Goal: Check status: Check status

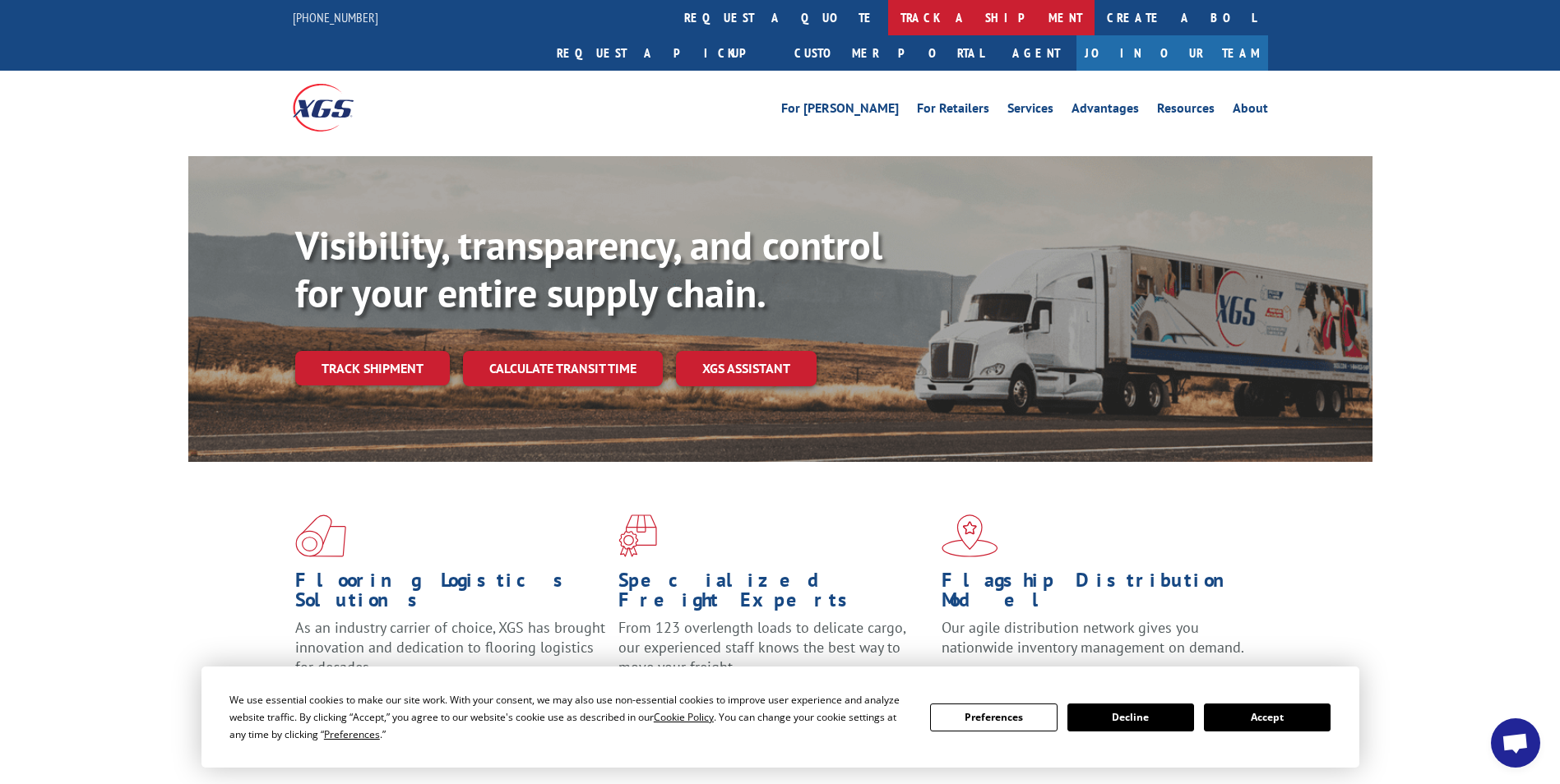
click at [888, 12] on link "track a shipment" at bounding box center [991, 17] width 206 height 36
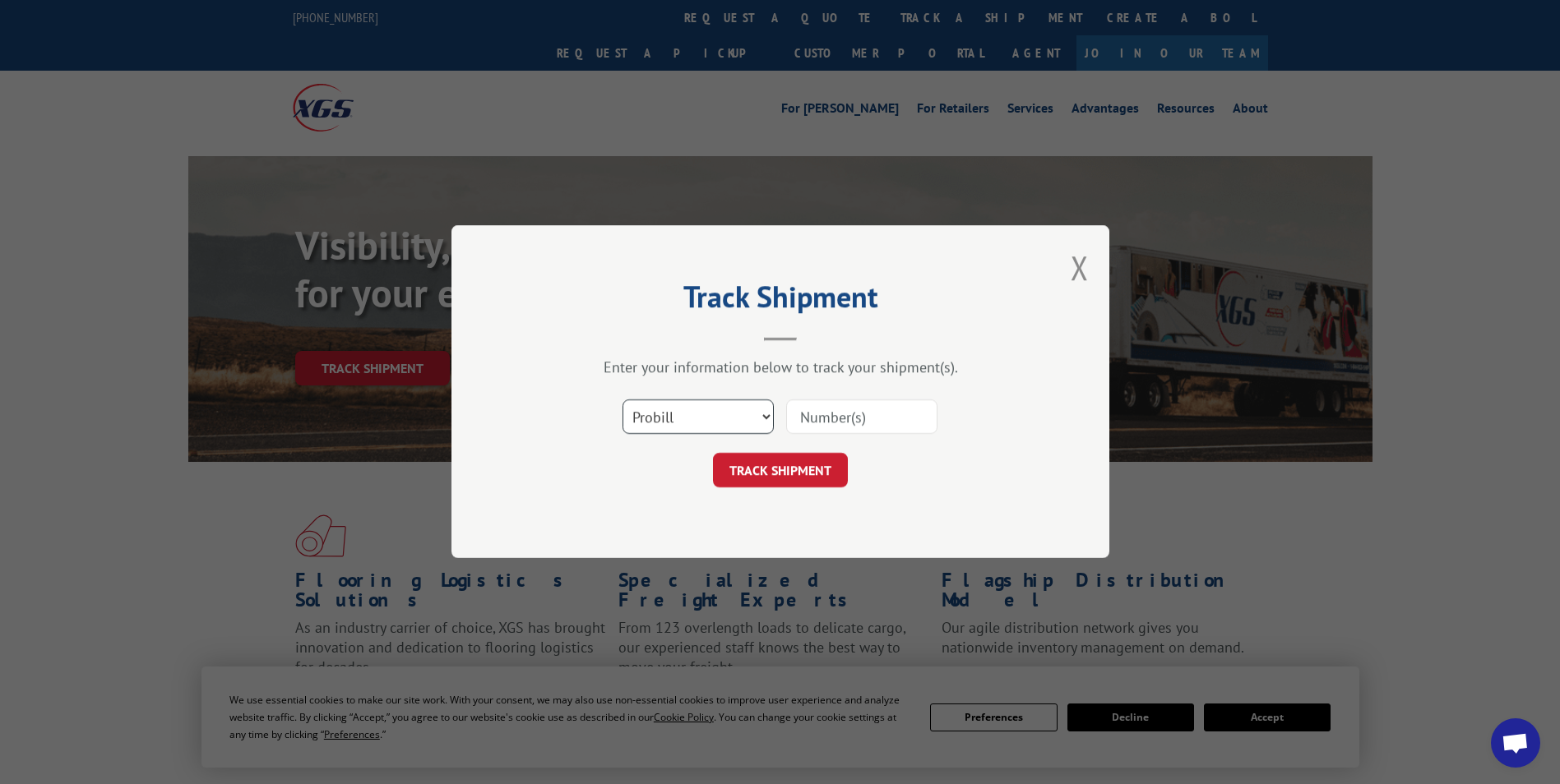
click at [742, 422] on select "Select category... Probill BOL PO" at bounding box center [698, 418] width 151 height 35
select select "bol"
click at [622, 401] on select "Select category... Probill BOL PO" at bounding box center [698, 418] width 151 height 35
click at [803, 419] on input at bounding box center [861, 418] width 151 height 35
paste input "5992087"
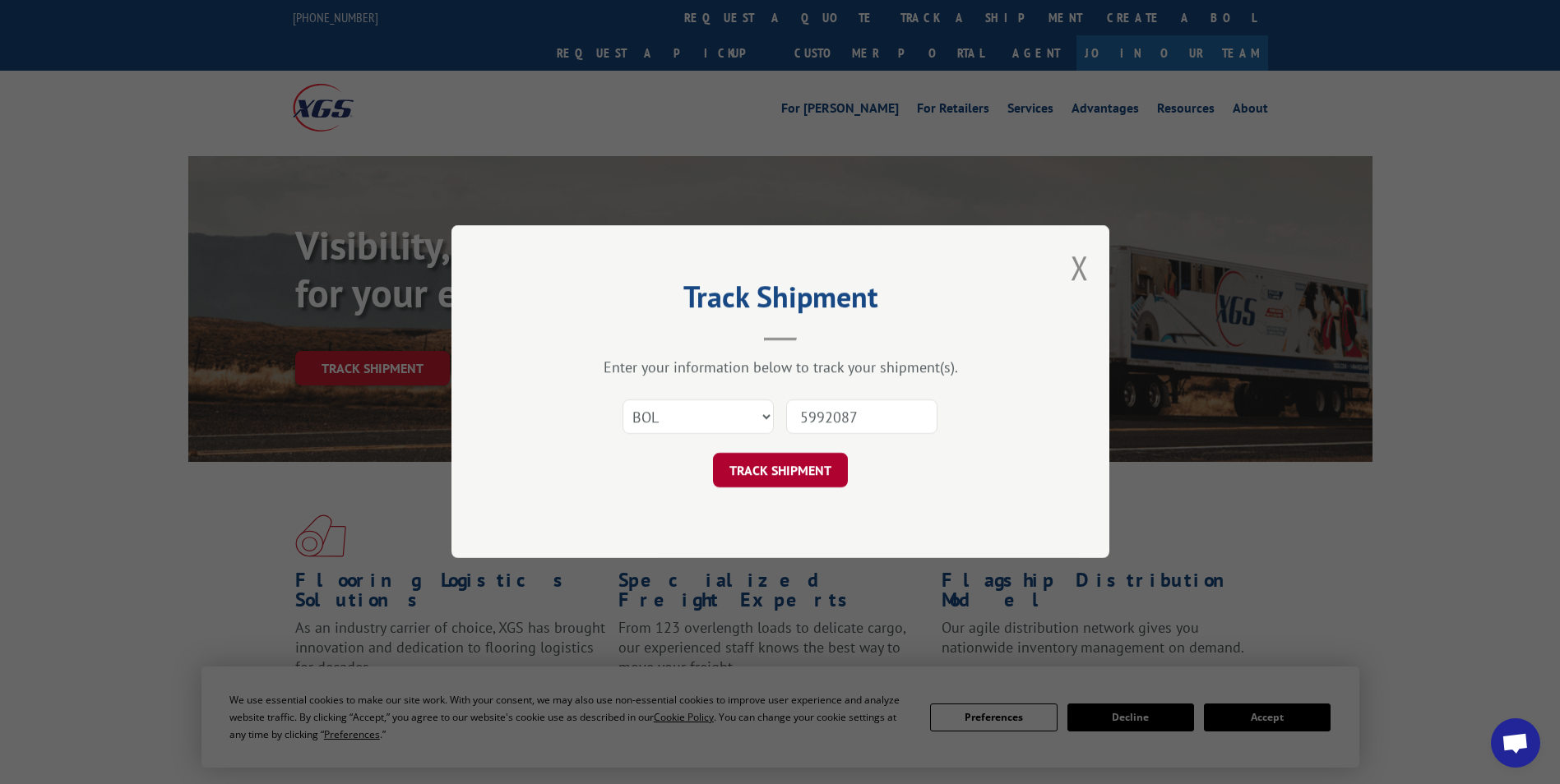
type input "5992087"
click at [781, 471] on button "TRACK SHIPMENT" at bounding box center [780, 471] width 135 height 35
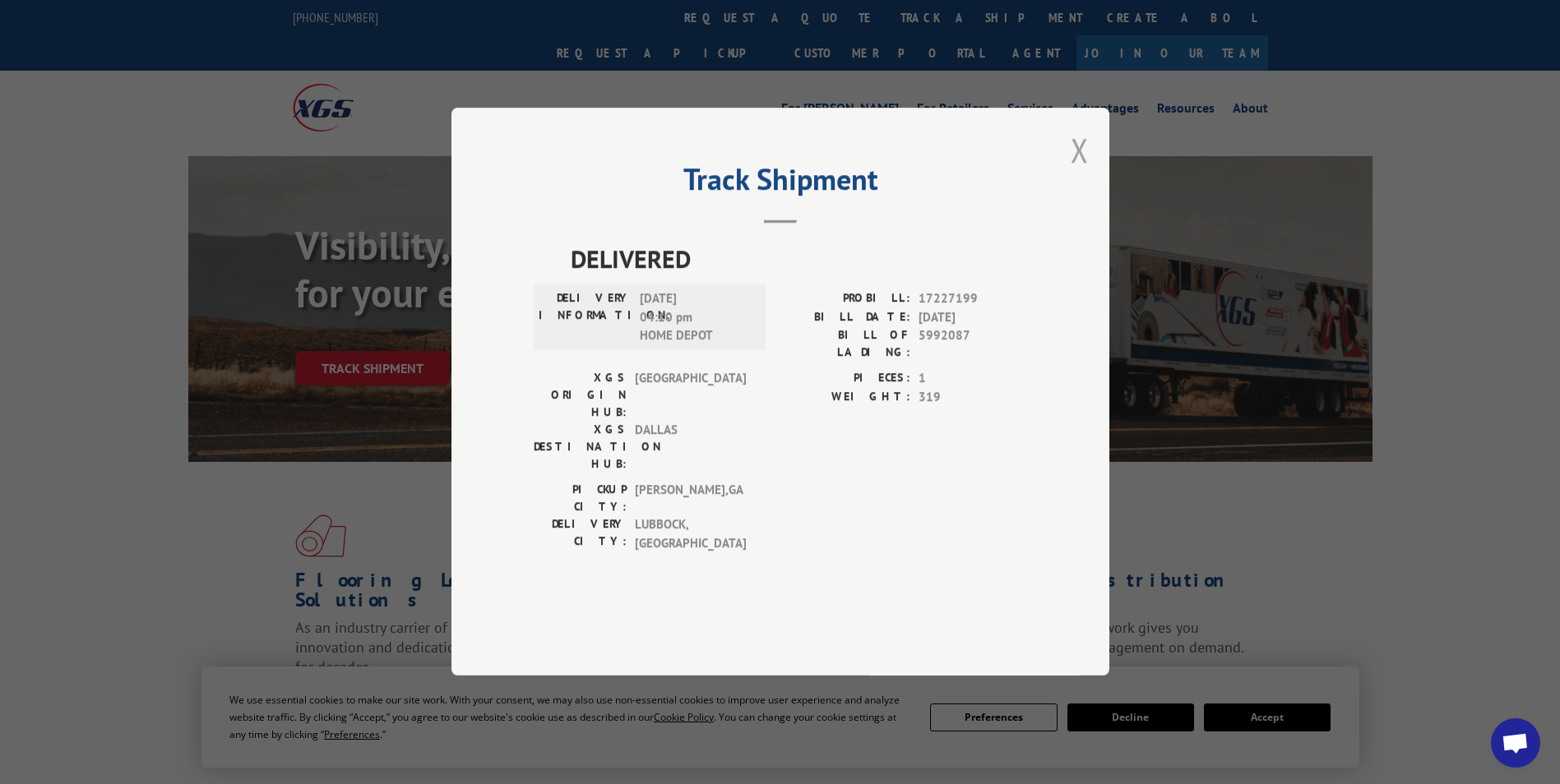
click at [1082, 172] on button "Close modal" at bounding box center [1079, 150] width 18 height 43
